Goal: Obtain resource: Obtain resource

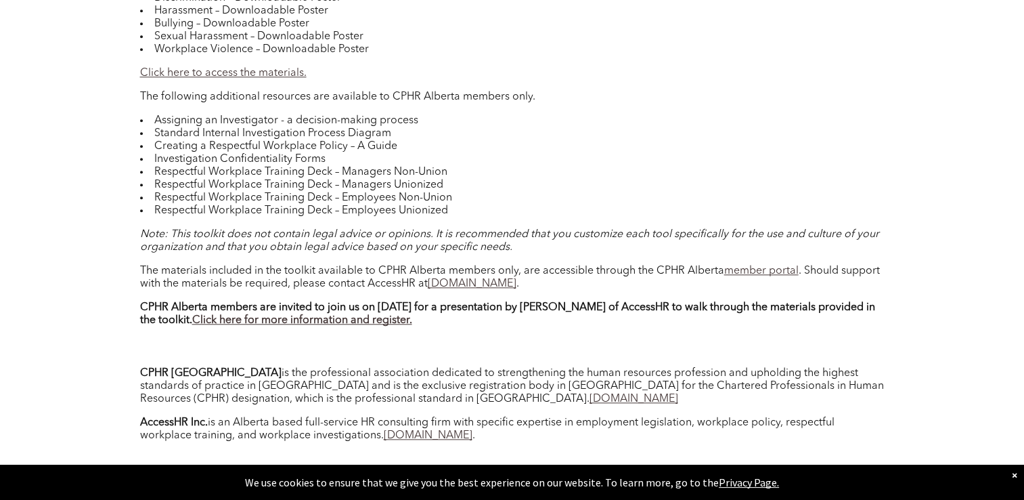
scroll to position [1354, 0]
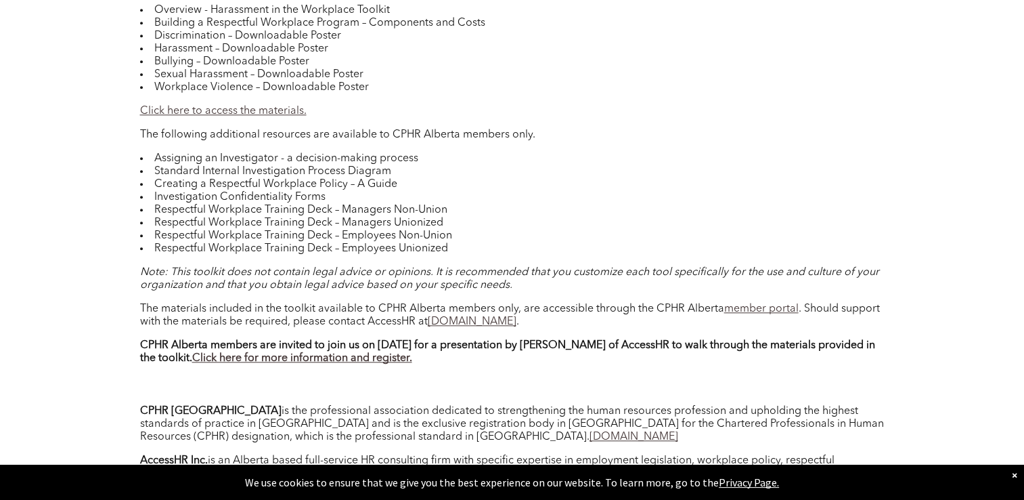
click at [278, 106] on link "Click here to access the materials." at bounding box center [223, 111] width 167 height 11
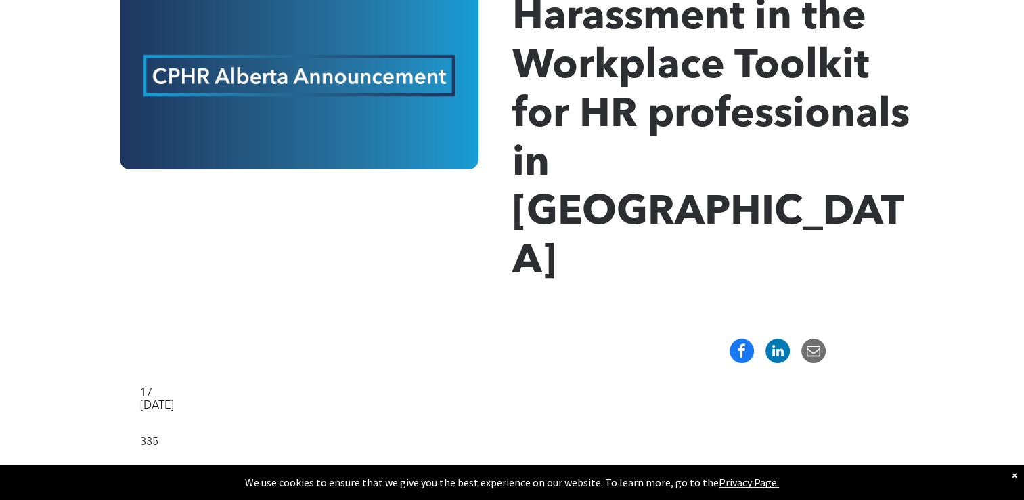
scroll to position [271, 0]
